Goal: Obtain resource: Download file/media

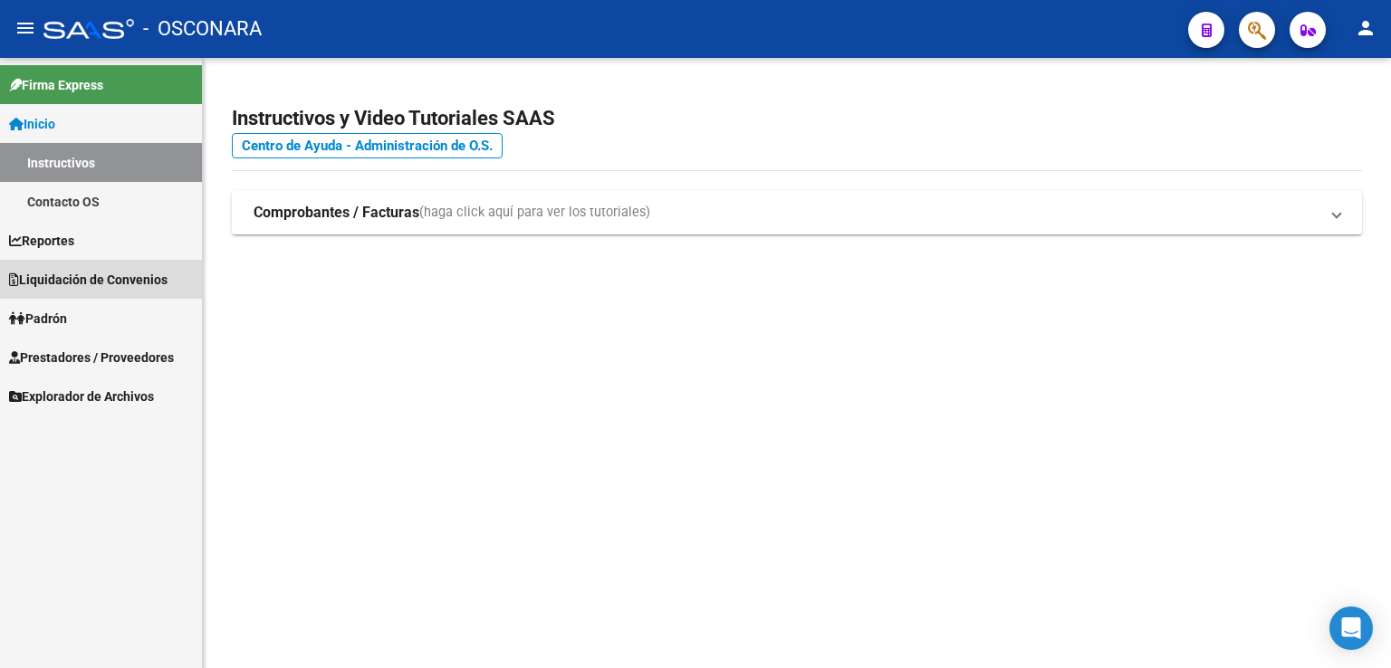
click at [106, 287] on span "Liquidación de Convenios" at bounding box center [88, 280] width 158 height 20
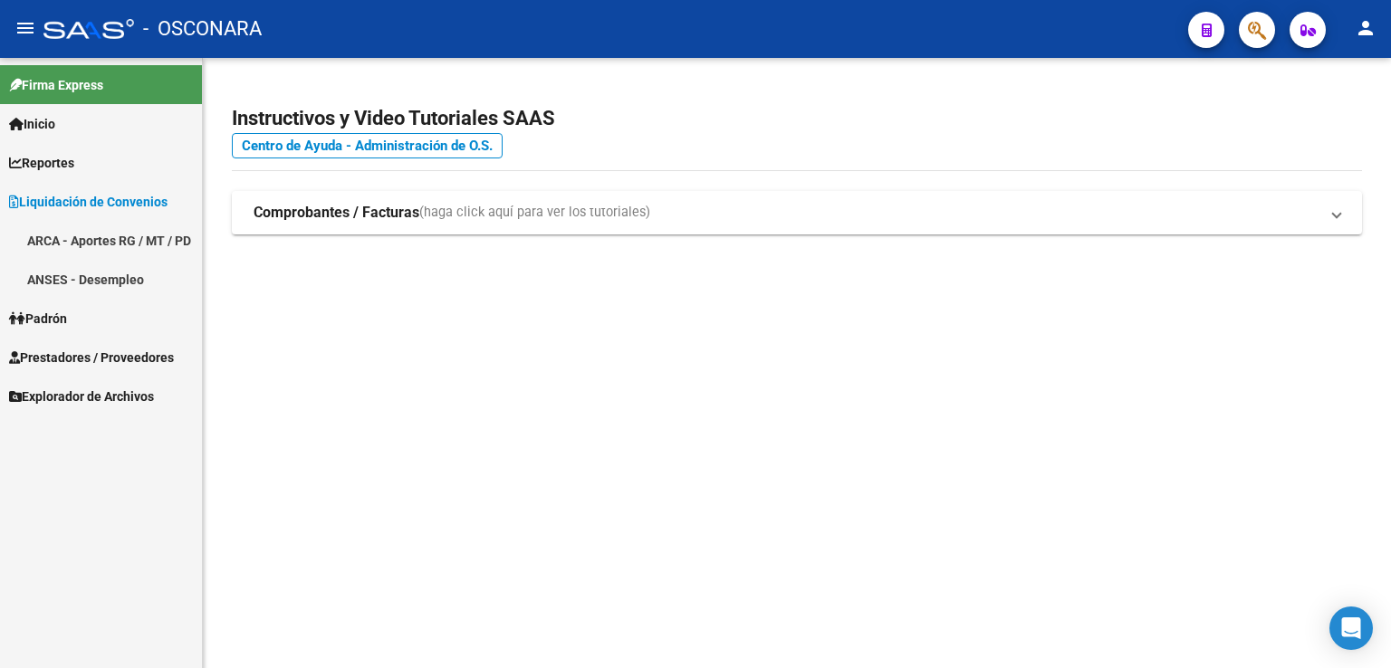
click at [70, 231] on link "ARCA - Aportes RG / MT / PD" at bounding box center [101, 240] width 202 height 39
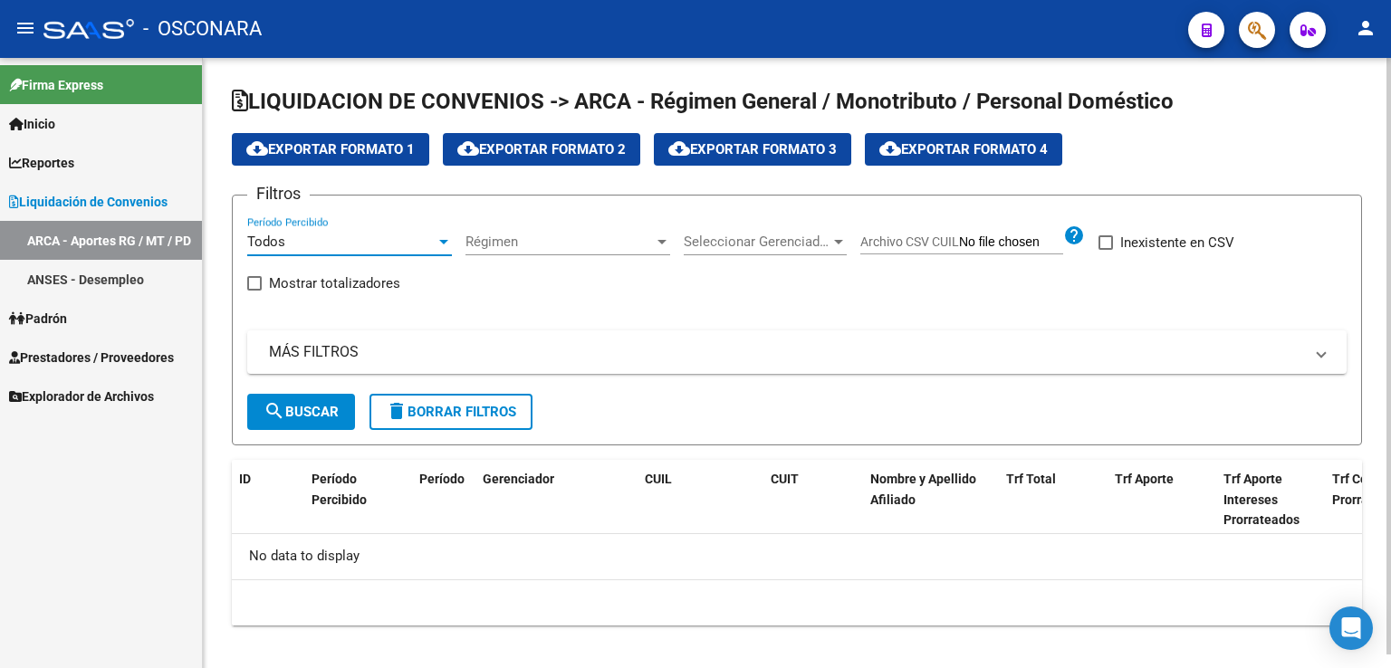
click at [442, 248] on div "Todos" at bounding box center [349, 242] width 205 height 16
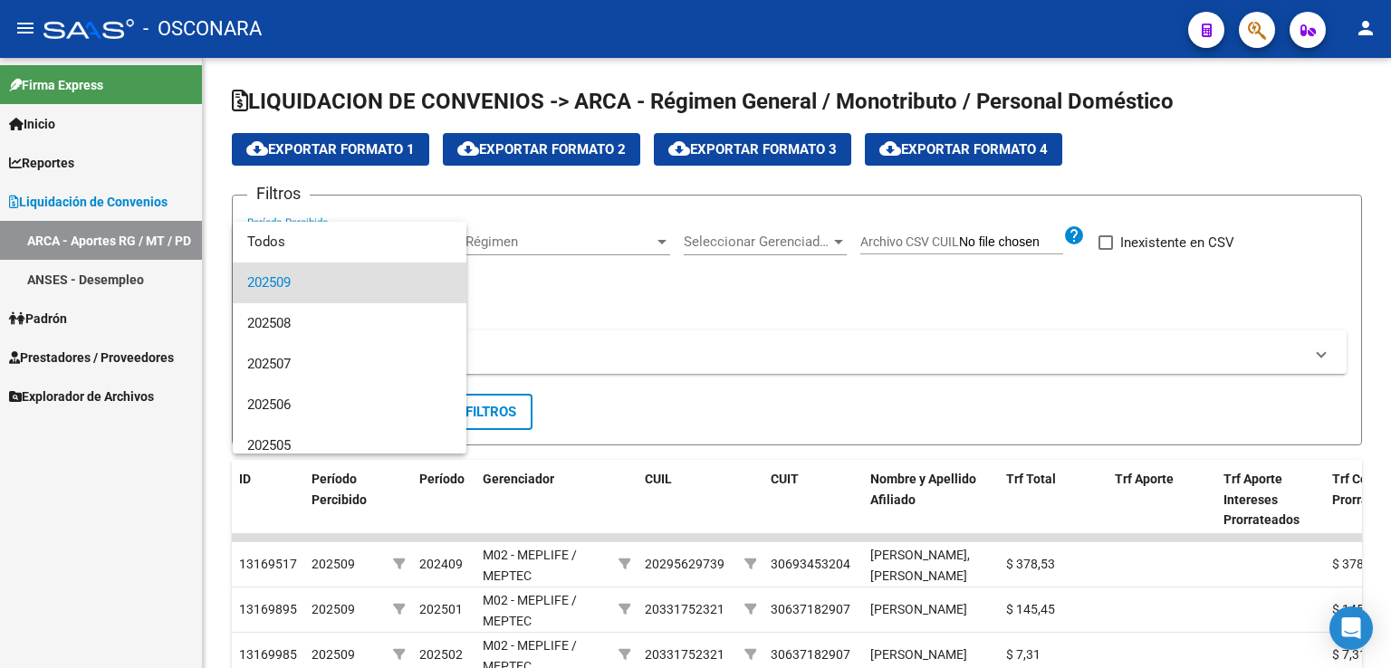
click at [350, 282] on span "202509" at bounding box center [349, 283] width 205 height 41
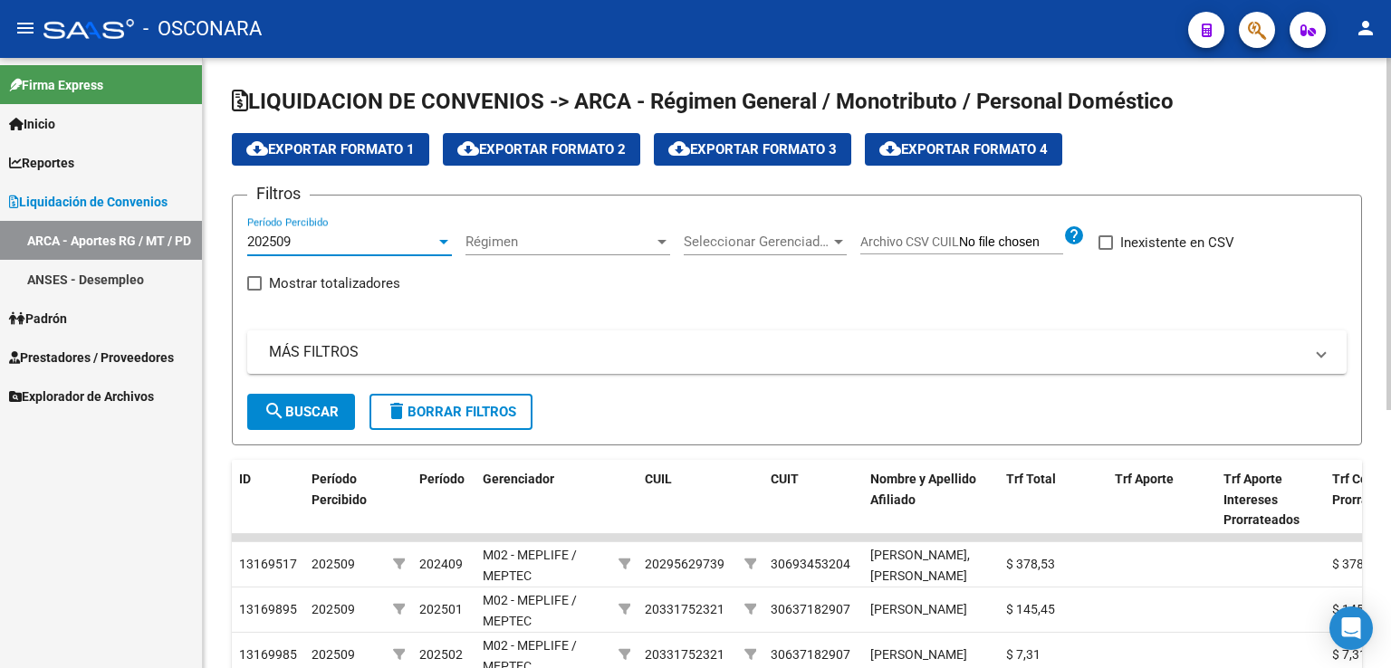
click at [832, 235] on div at bounding box center [838, 242] width 16 height 14
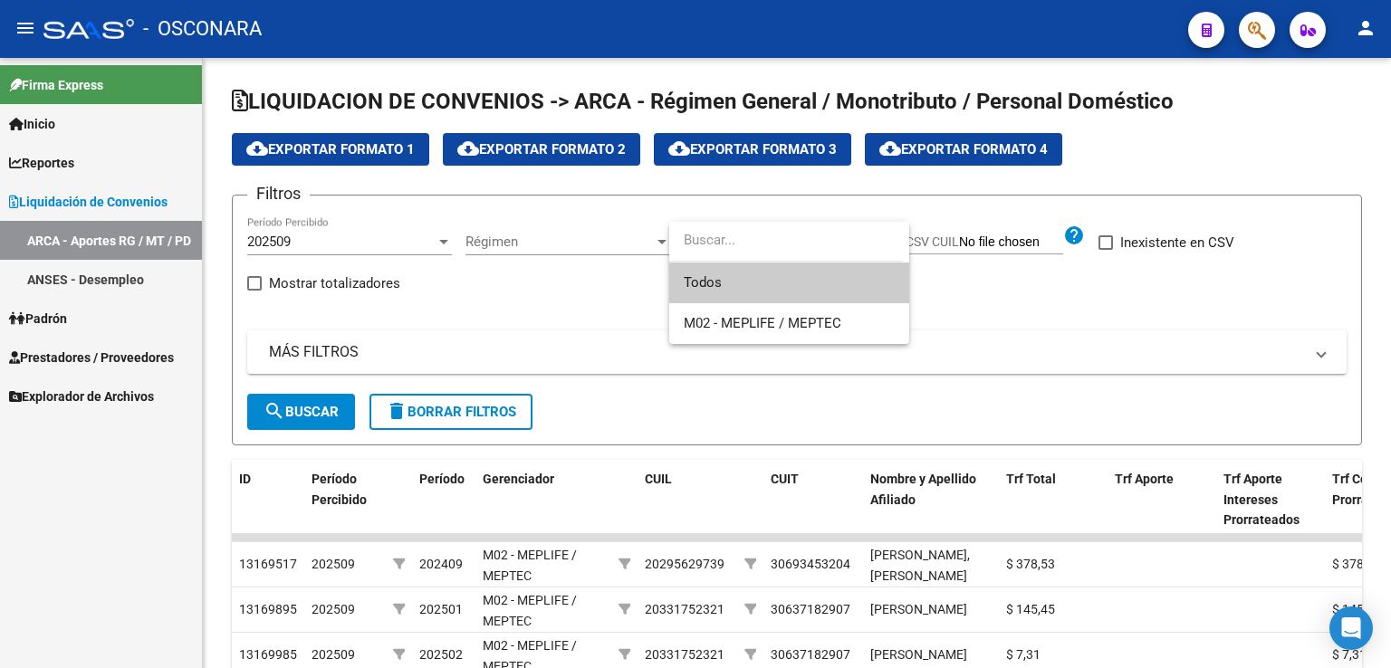
click at [831, 235] on input "dropdown search" at bounding box center [786, 240] width 234 height 41
click at [292, 417] on div at bounding box center [695, 334] width 1391 height 668
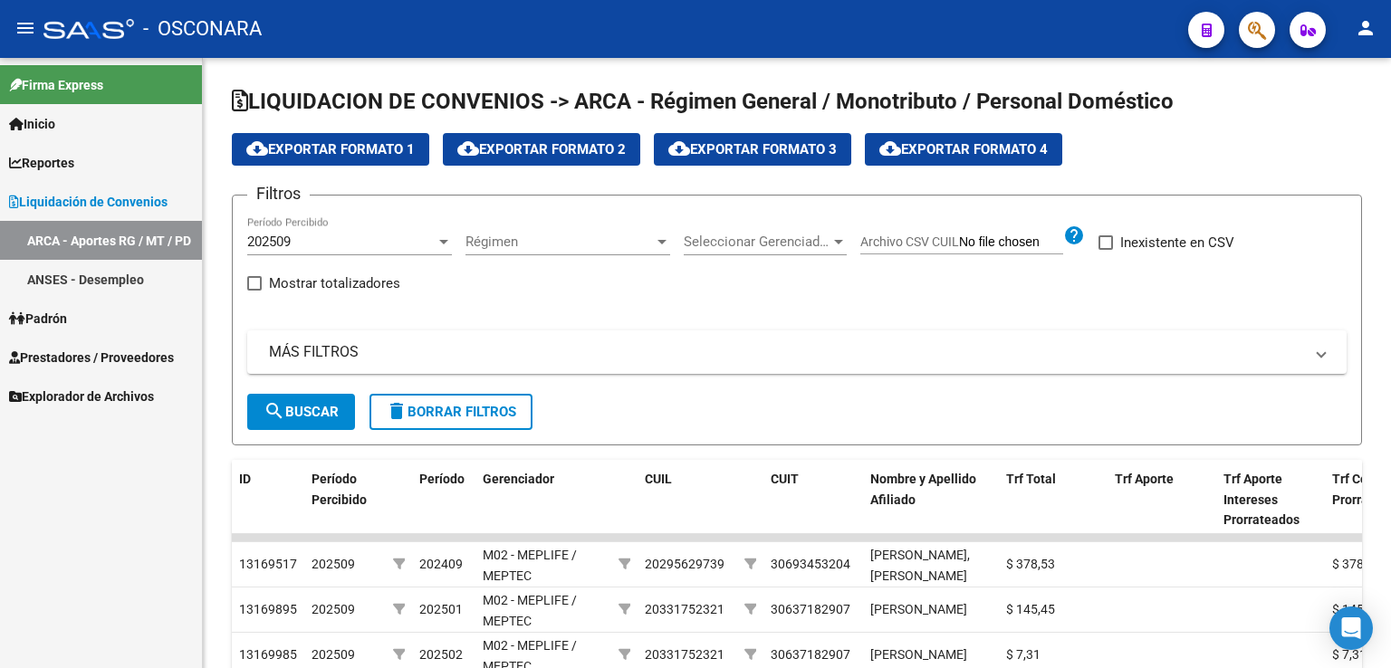
click at [292, 417] on span "search Buscar" at bounding box center [300, 412] width 75 height 16
click at [943, 145] on span "cloud_download Exportar Formato 4" at bounding box center [963, 149] width 168 height 16
